Goal: Book appointment/travel/reservation

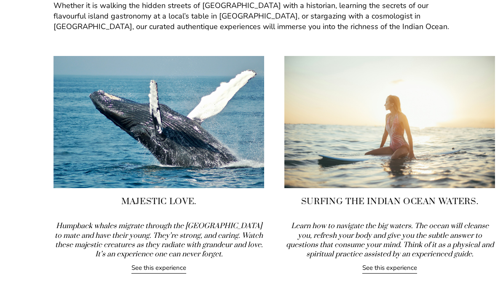
scroll to position [1164, 0]
click at [182, 265] on link "See this experience" at bounding box center [158, 269] width 55 height 10
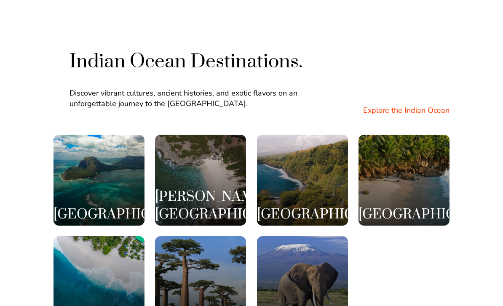
scroll to position [1528, 0]
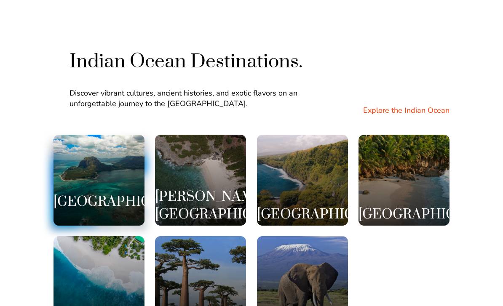
click at [83, 193] on h3 "Mauritius" at bounding box center [99, 202] width 91 height 18
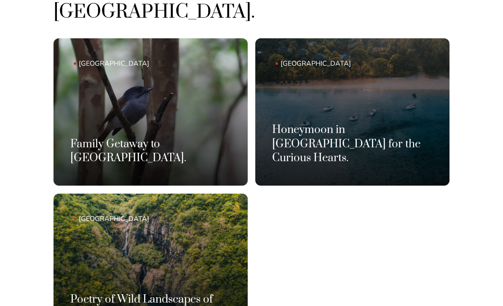
scroll to position [435, 0]
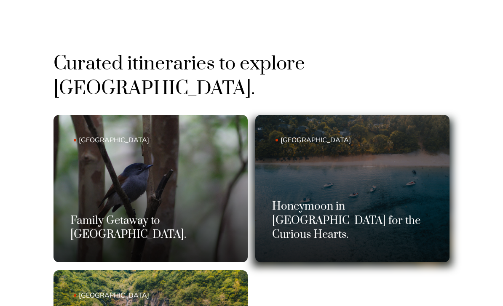
click at [403, 168] on link "Mauritius Honeymoon in Mauritius for the Curious Hearts." at bounding box center [352, 189] width 194 height 148
